Goal: Task Accomplishment & Management: Manage account settings

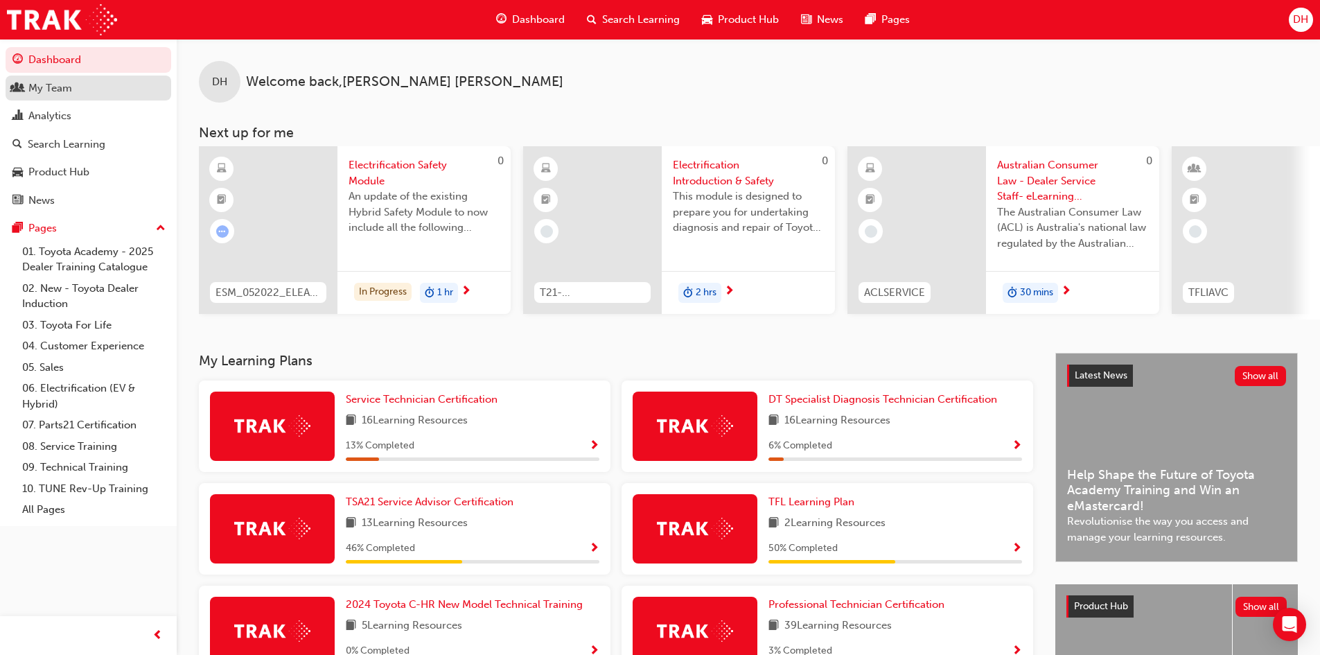
click at [58, 86] on div "My Team" at bounding box center [50, 88] width 44 height 16
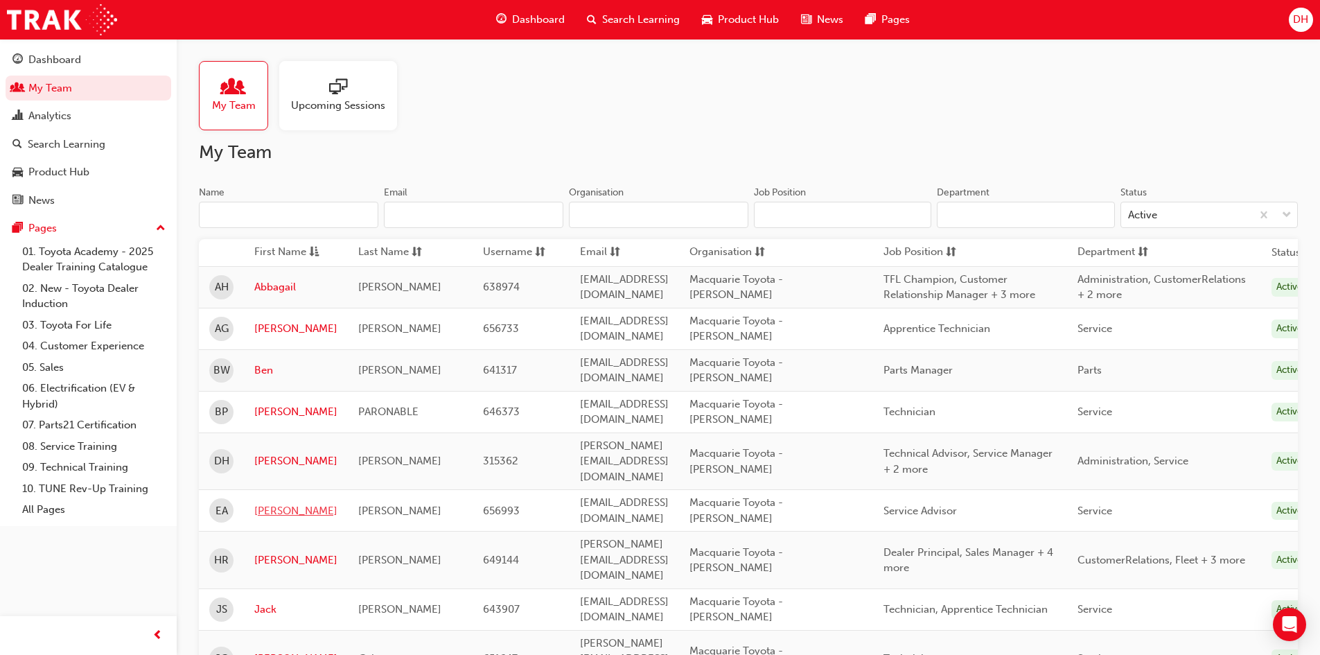
click at [273, 503] on link "[PERSON_NAME]" at bounding box center [295, 511] width 83 height 16
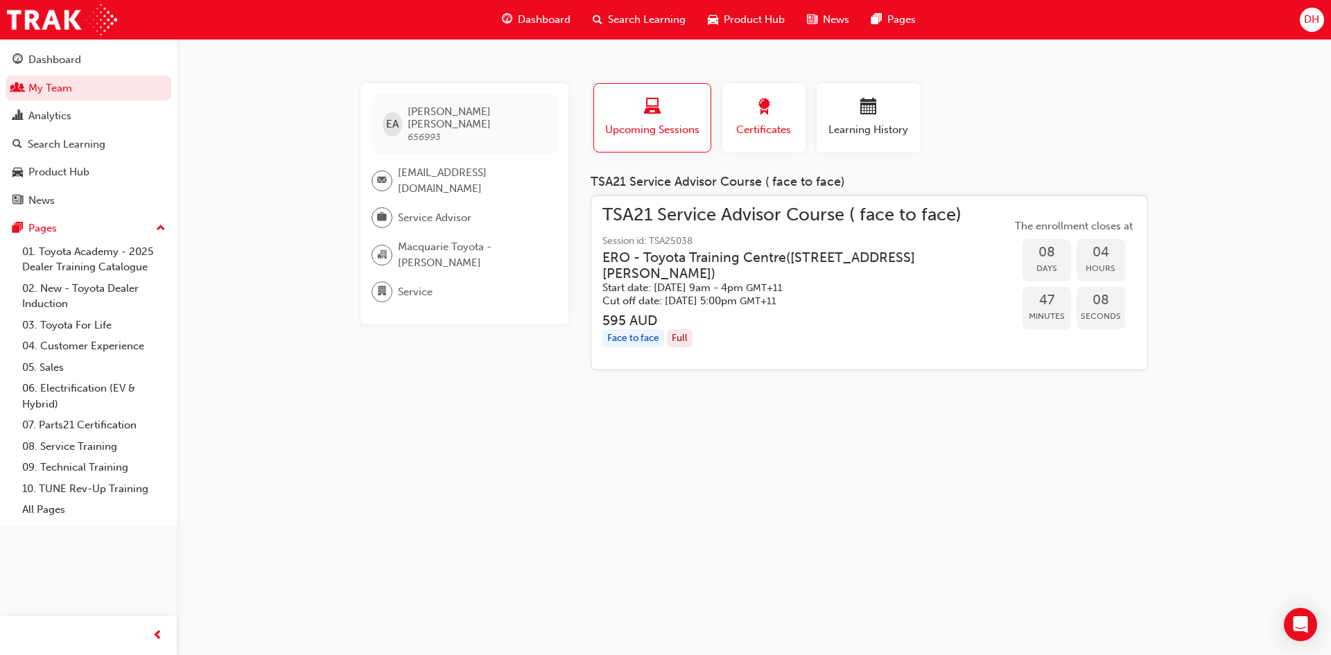
drag, startPoint x: 756, startPoint y: 134, endPoint x: 745, endPoint y: 128, distance: 12.7
click at [756, 134] on span "Certificates" at bounding box center [764, 130] width 62 height 16
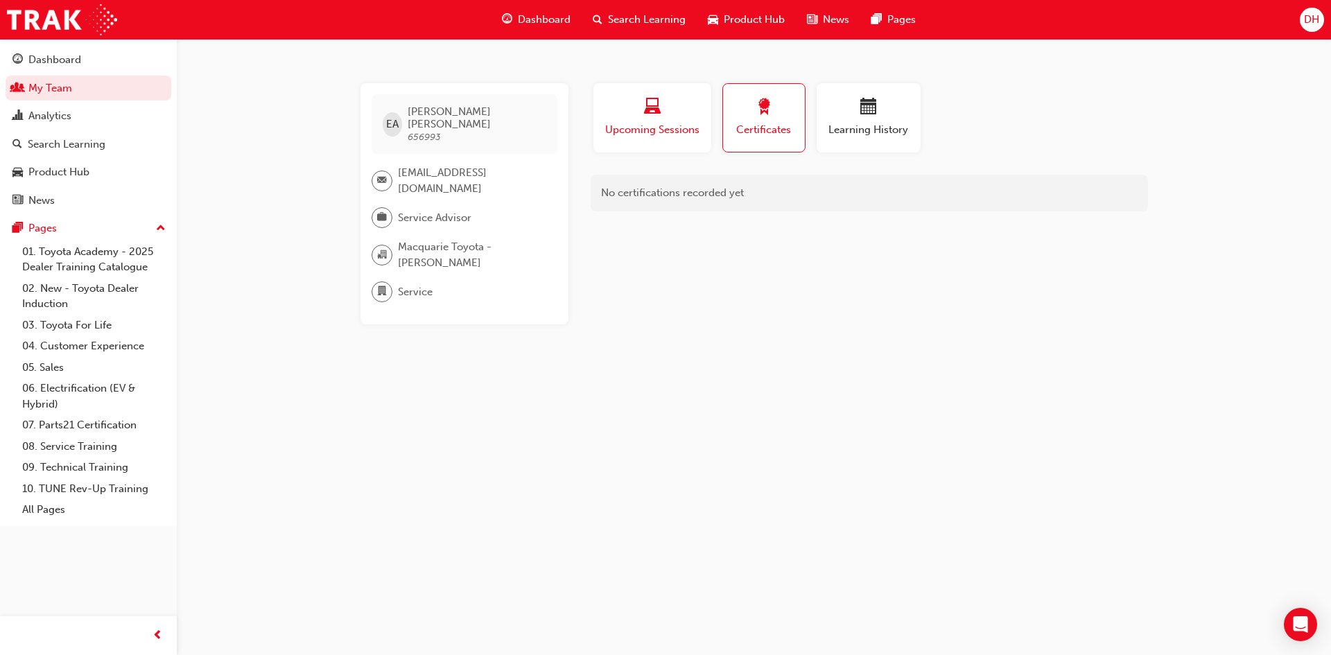
click at [667, 128] on span "Upcoming Sessions" at bounding box center [652, 130] width 97 height 16
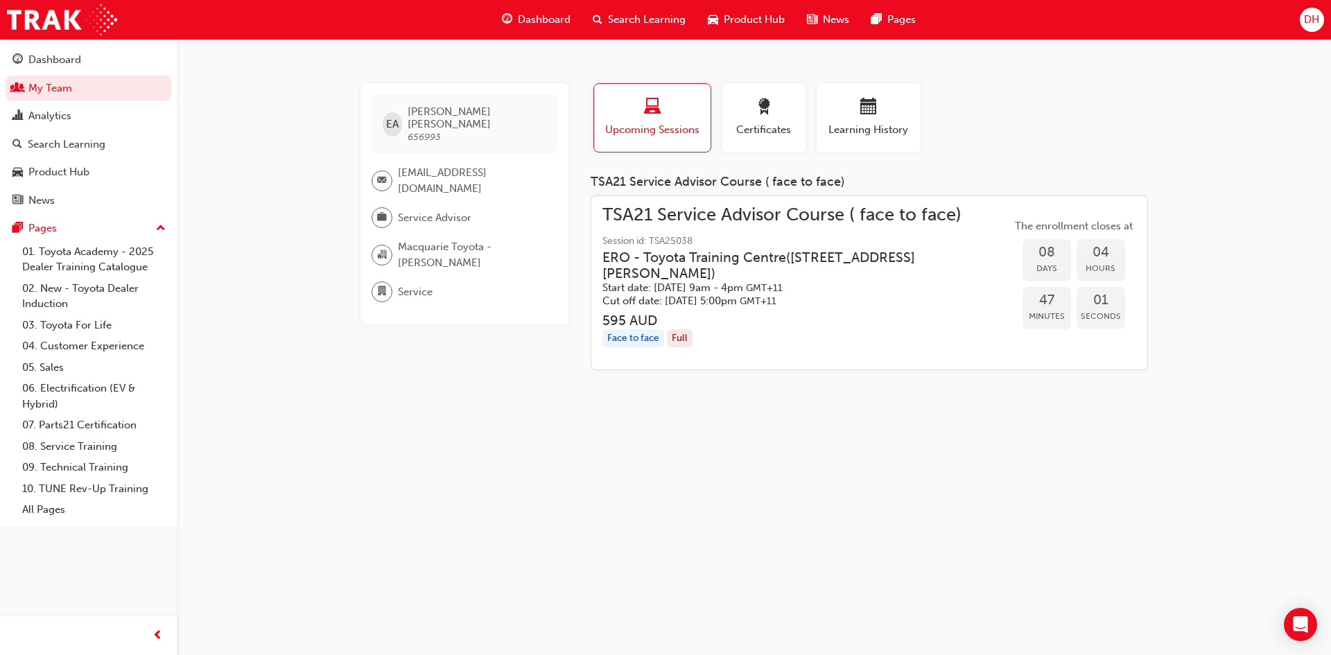
click at [688, 277] on h3 "ERO - Toyota Training Centre ( [STREET_ADDRESS][PERSON_NAME] )" at bounding box center [795, 266] width 387 height 33
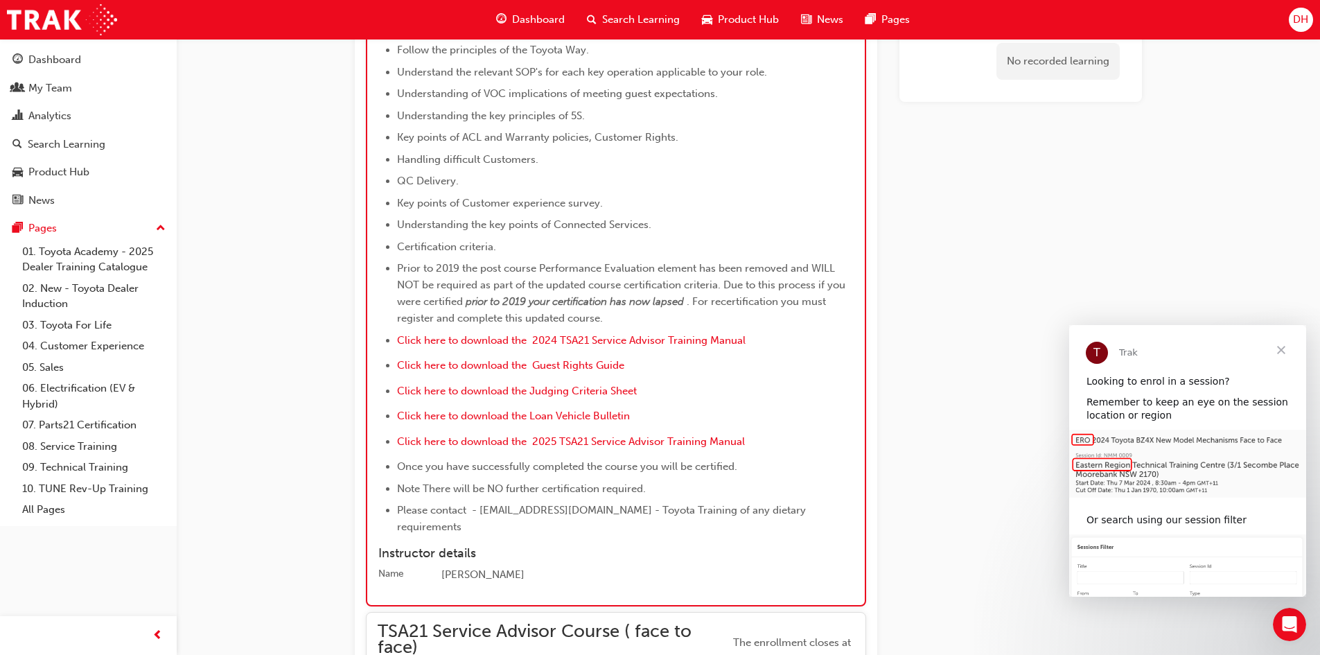
scroll to position [2149, 0]
click at [525, 382] on span "Click here to download the Judging Criteria Sheet" at bounding box center [517, 388] width 240 height 12
